Goal: Use online tool/utility: Utilize a website feature to perform a specific function

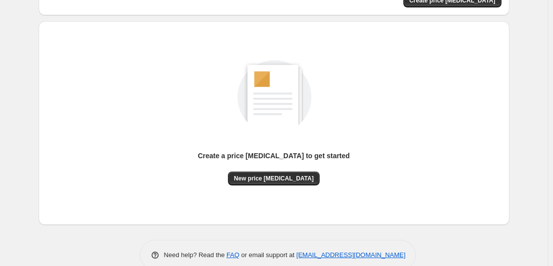
scroll to position [104, 0]
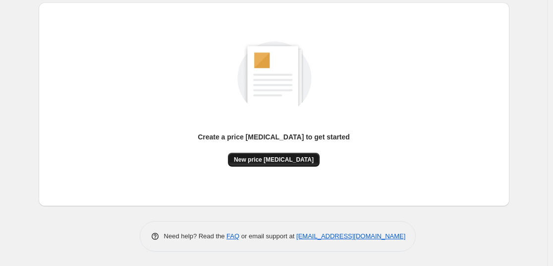
click at [305, 158] on span "New price [MEDICAL_DATA]" at bounding box center [274, 160] width 80 height 8
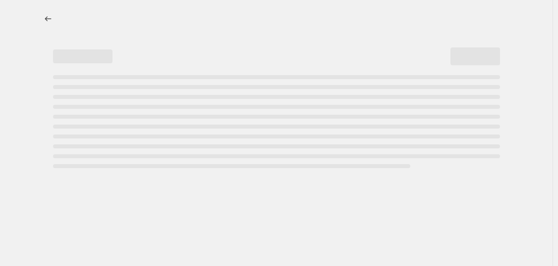
select select "percentage"
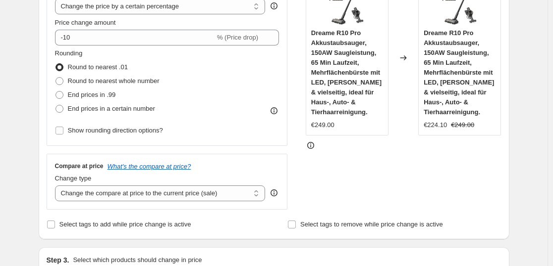
scroll to position [200, 0]
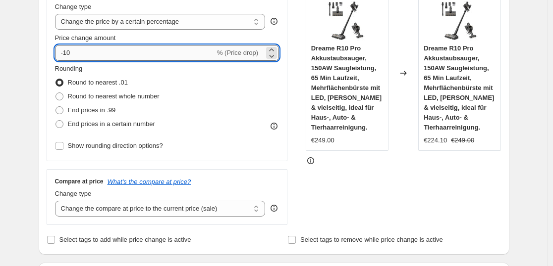
click at [79, 53] on input "-10" at bounding box center [135, 53] width 160 height 16
type input "-1"
type input "3"
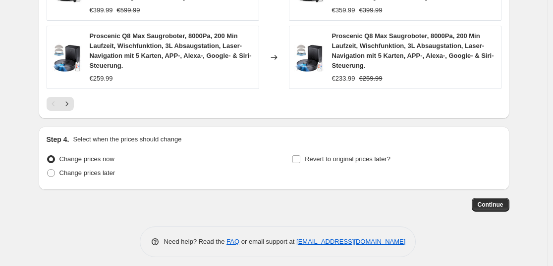
scroll to position [839, 0]
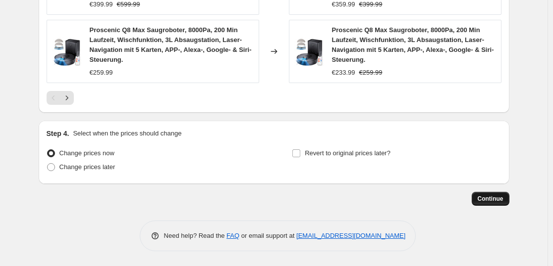
type input "-35"
click at [500, 200] on span "Continue" at bounding box center [490, 199] width 26 height 8
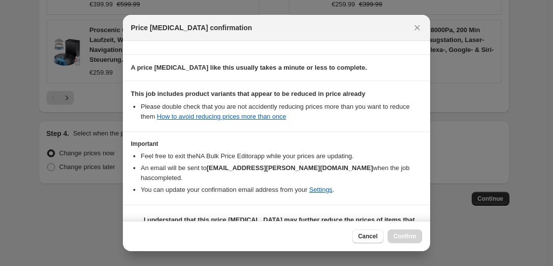
scroll to position [151, 0]
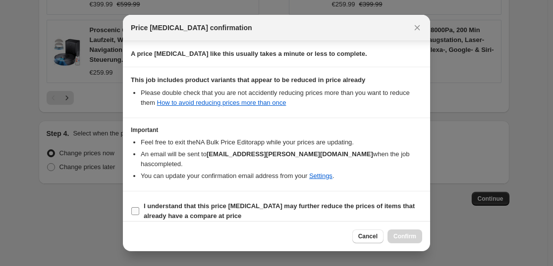
click at [230, 203] on b "I understand that this price [MEDICAL_DATA] may further reduce the prices of it…" at bounding box center [279, 211] width 271 height 17
click at [139, 207] on input "I understand that this price [MEDICAL_DATA] may further reduce the prices of it…" at bounding box center [135, 211] width 8 height 8
checkbox input "true"
click at [415, 239] on span "Confirm" at bounding box center [404, 237] width 23 height 8
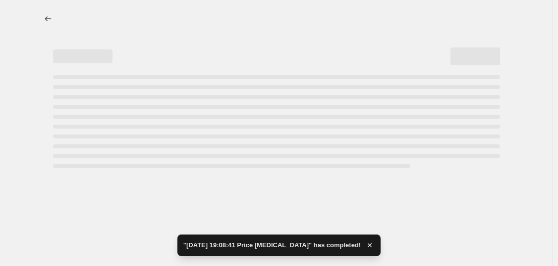
select select "percentage"
